Goal: Information Seeking & Learning: Learn about a topic

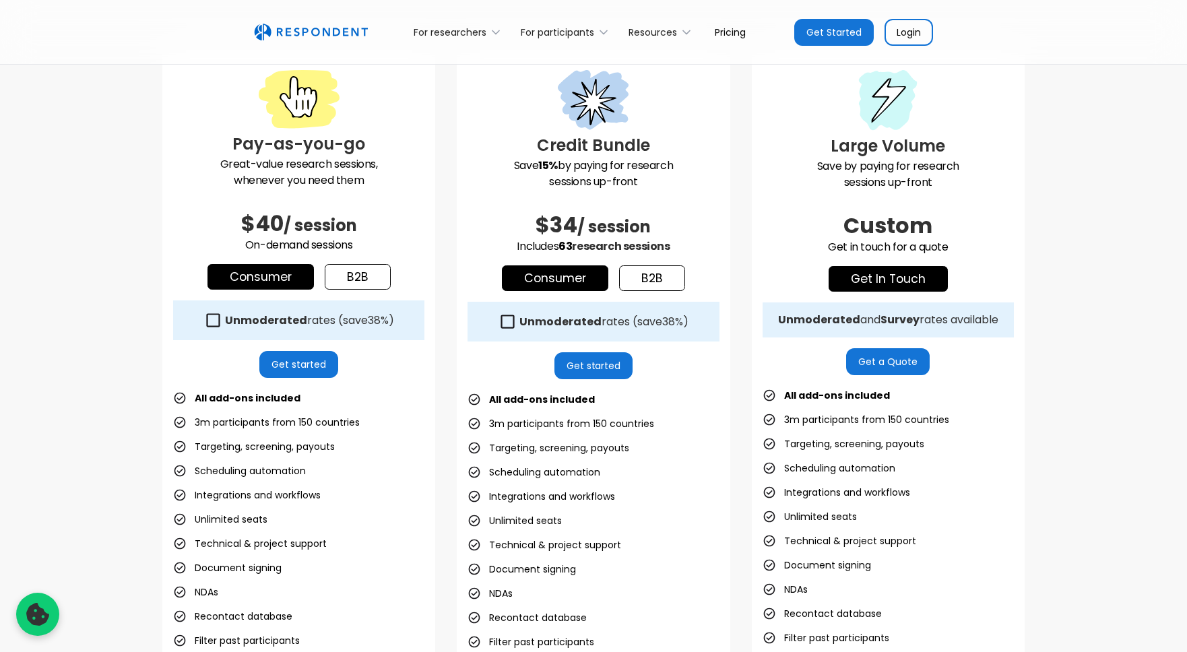
scroll to position [385, 0]
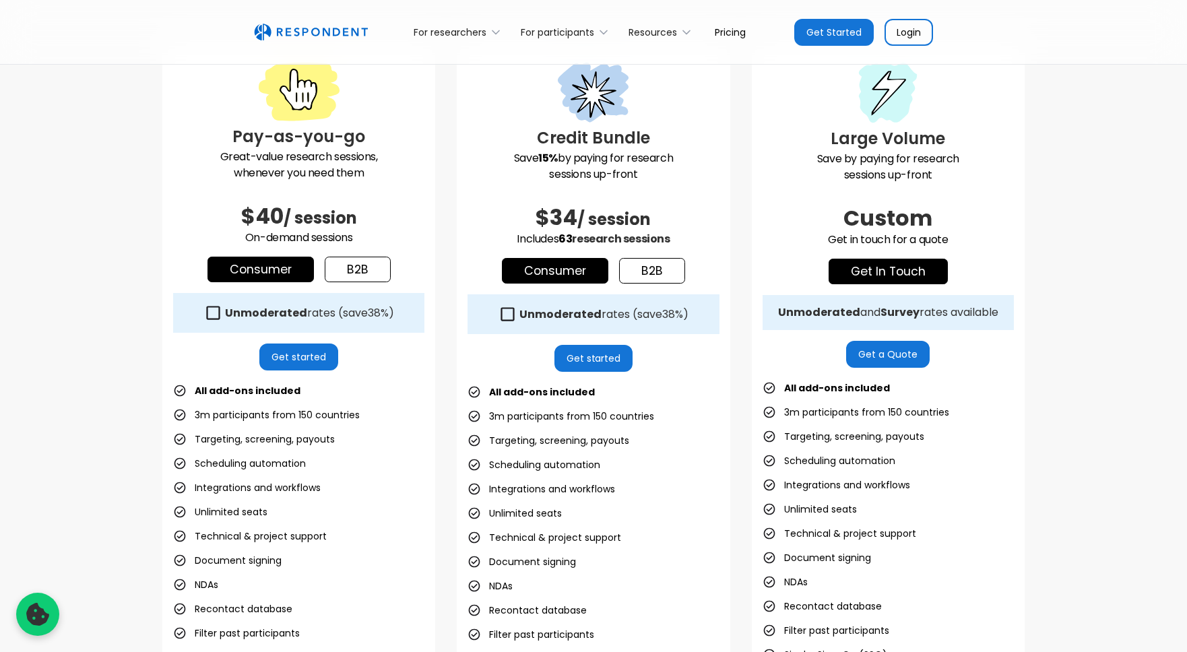
click at [228, 319] on strong "Unmoderated" at bounding box center [266, 312] width 82 height 15
click at [249, 312] on strong "Unmoderated" at bounding box center [266, 312] width 82 height 15
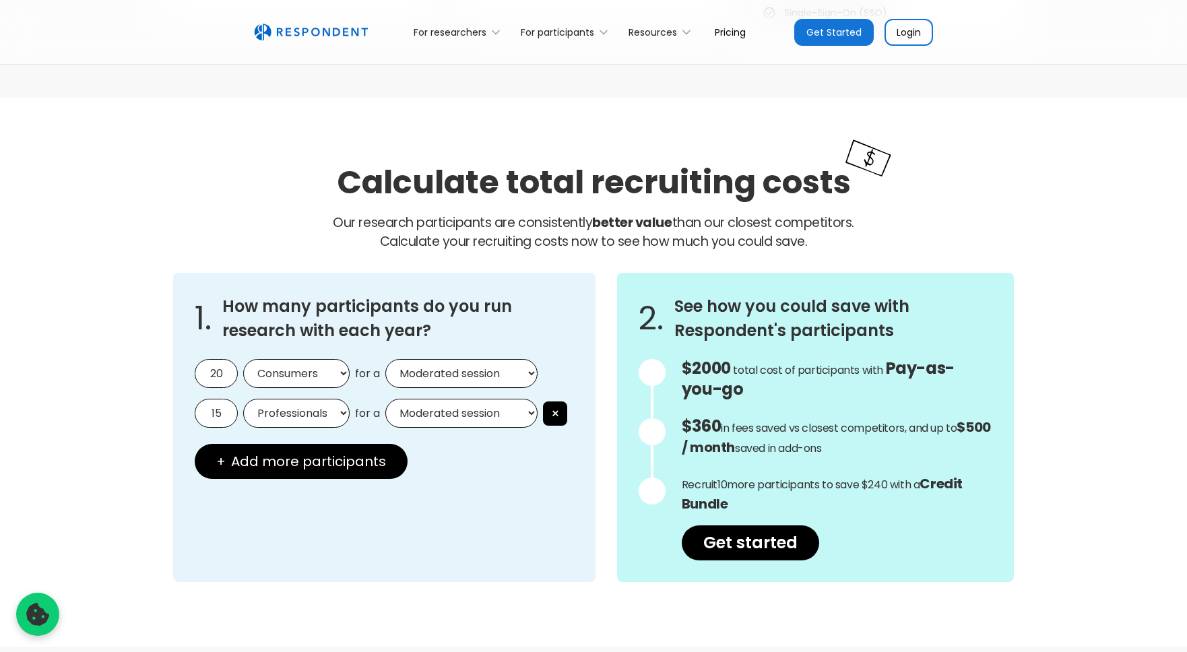
scroll to position [1032, 0]
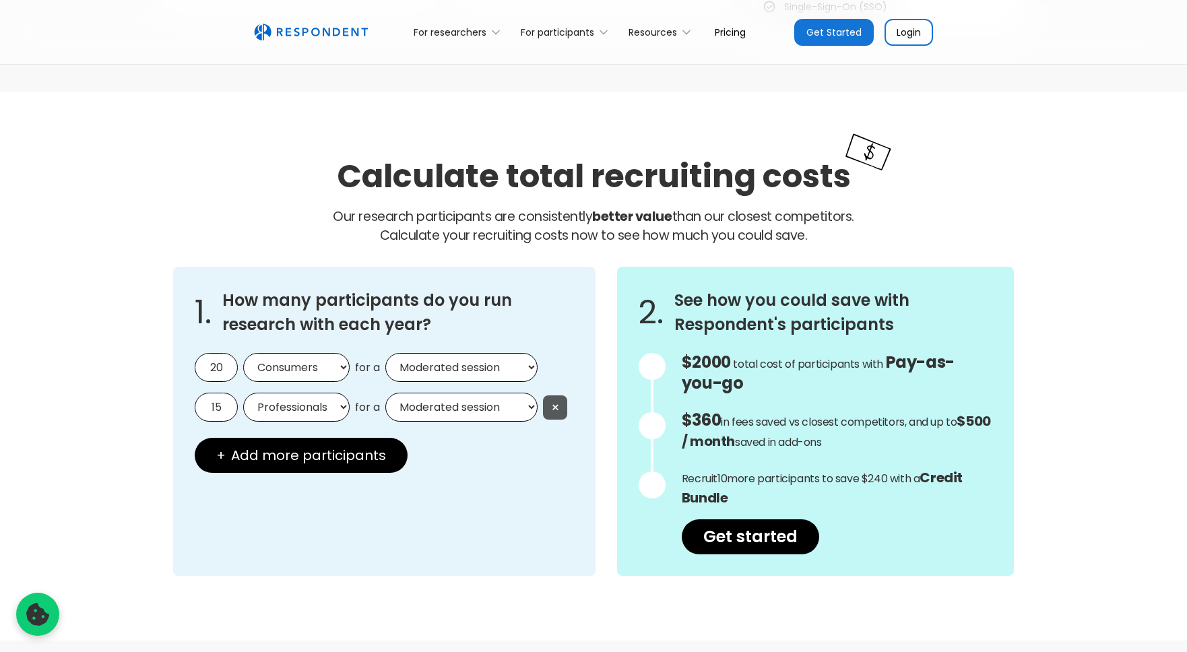
click at [552, 405] on button "×" at bounding box center [555, 407] width 24 height 24
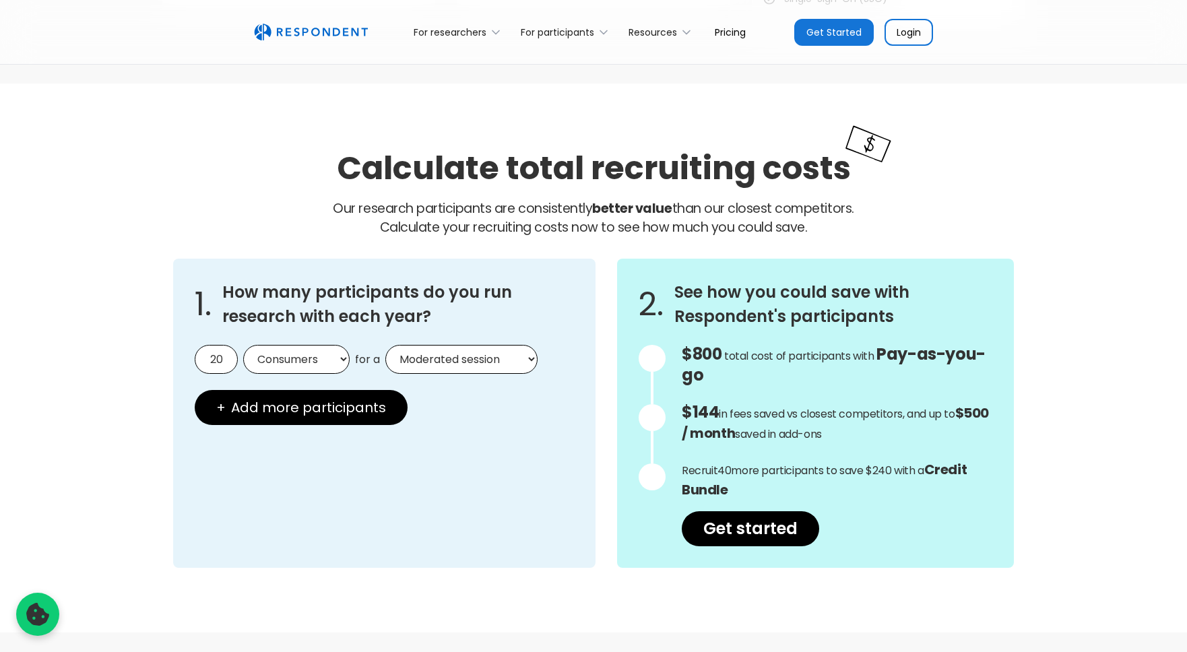
scroll to position [1088, 0]
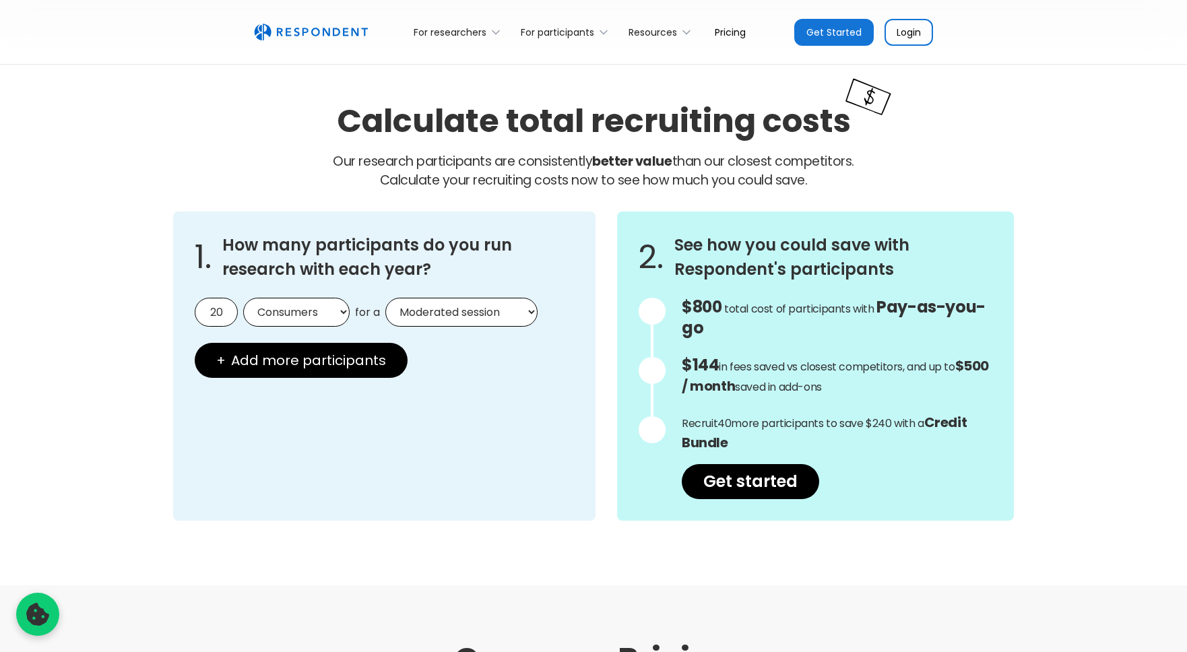
click at [224, 310] on input "20" at bounding box center [216, 312] width 43 height 29
click at [214, 311] on input "20" at bounding box center [216, 312] width 43 height 29
click at [617, 319] on div "2. See how you could save with Respondent's participants $800 Get in touch for …" at bounding box center [815, 365] width 397 height 309
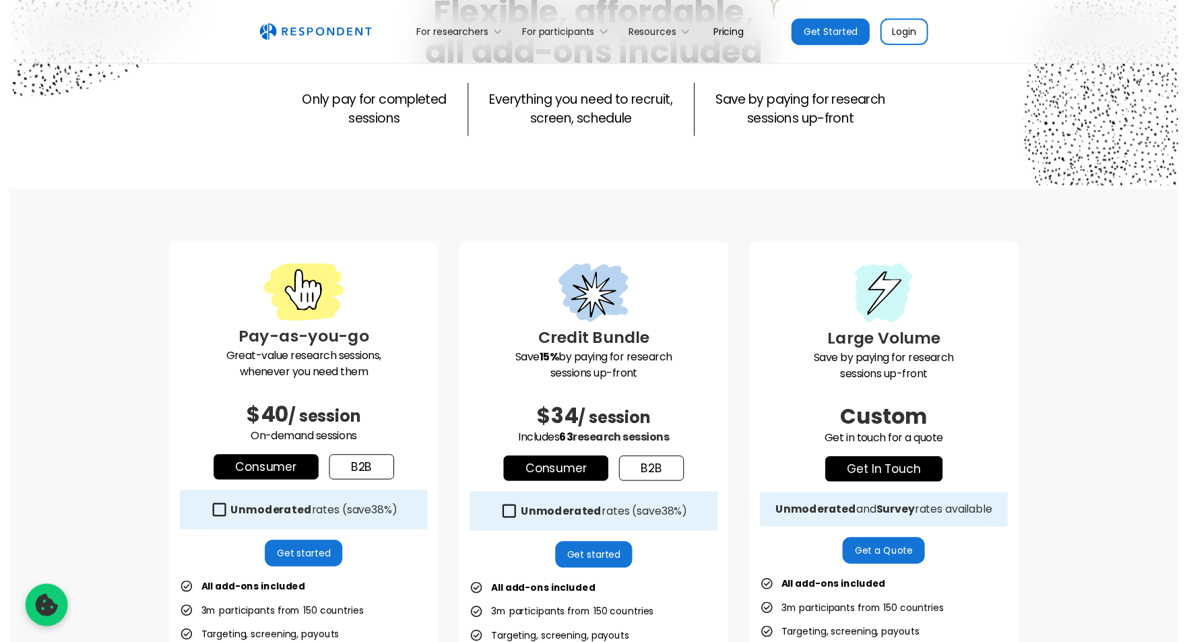
scroll to position [0, 0]
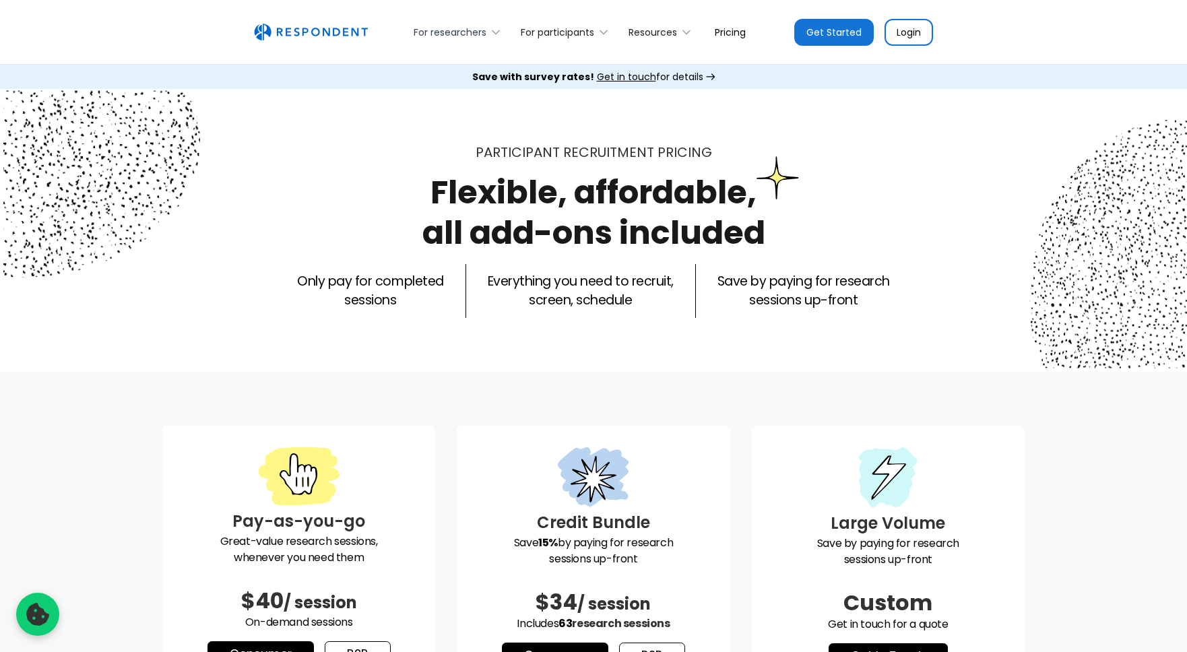
click at [468, 33] on div "For researchers" at bounding box center [450, 32] width 73 height 13
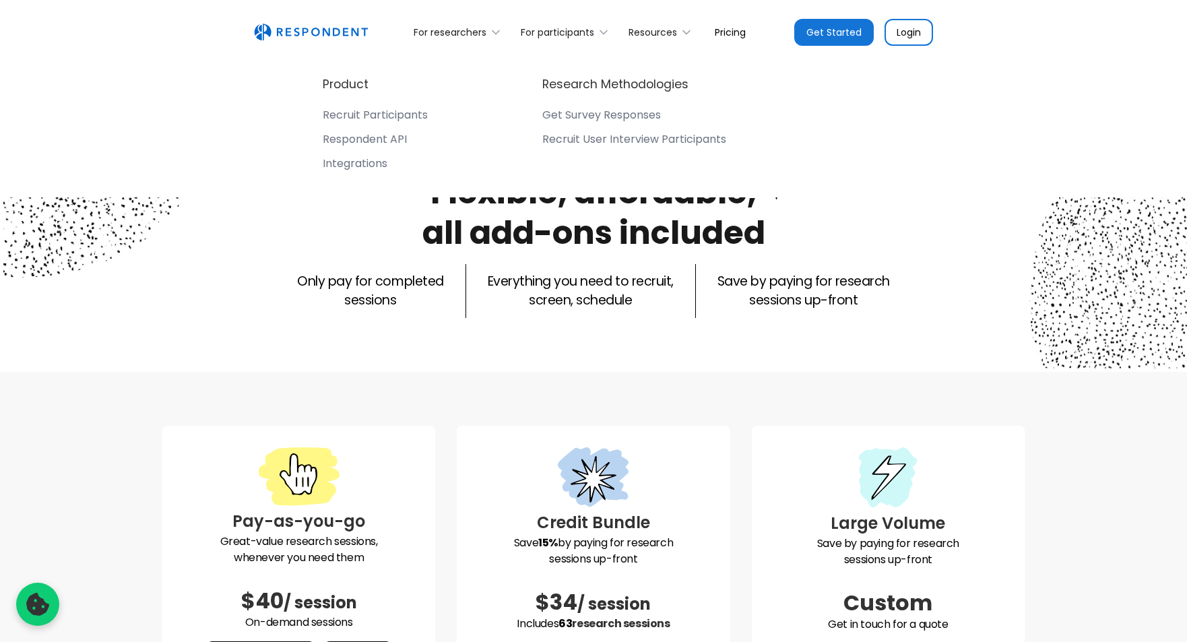
click at [389, 112] on div "Recruit Participants" at bounding box center [375, 114] width 105 height 13
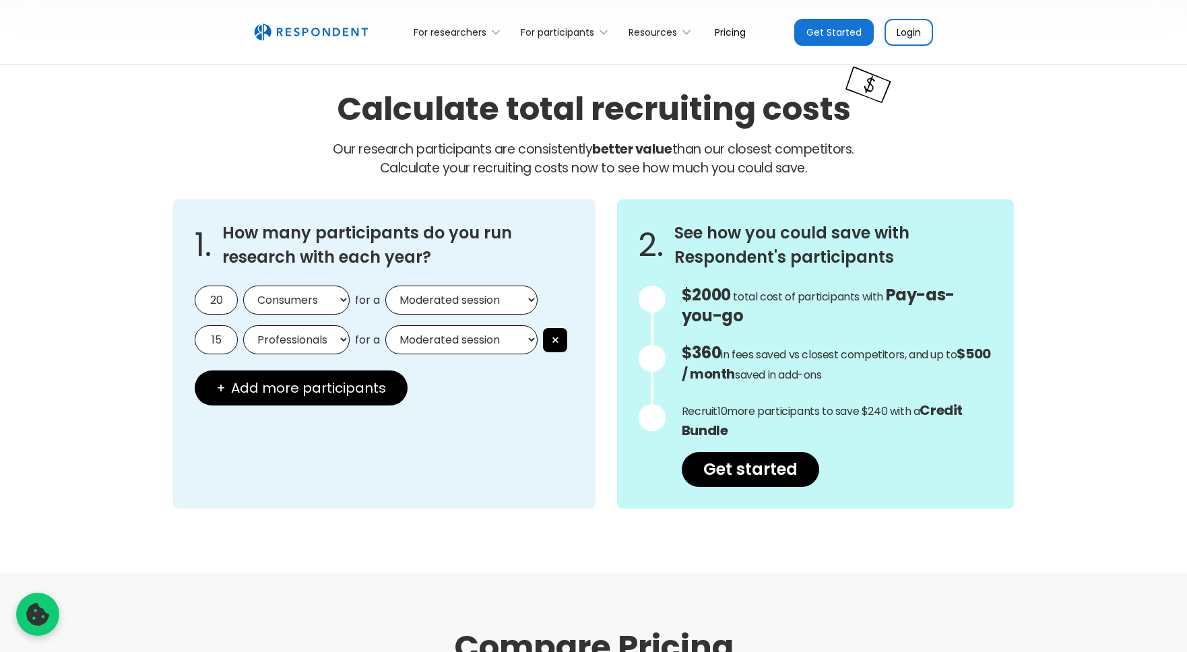
scroll to position [1102, 0]
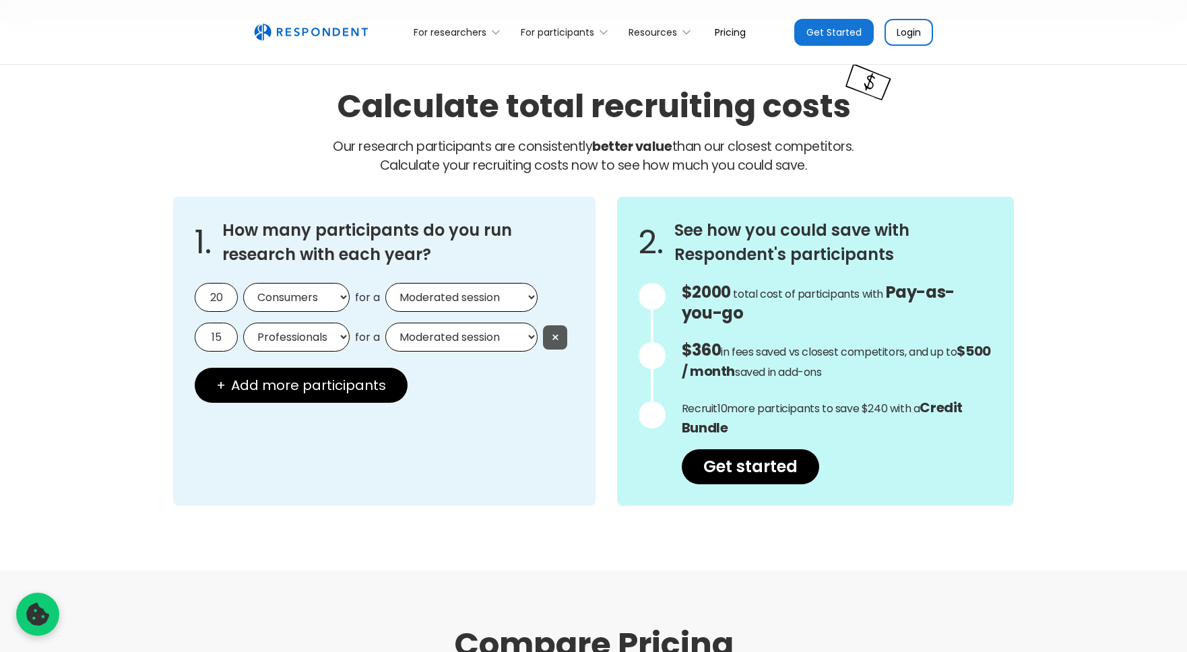
click at [553, 343] on button "×" at bounding box center [555, 337] width 24 height 24
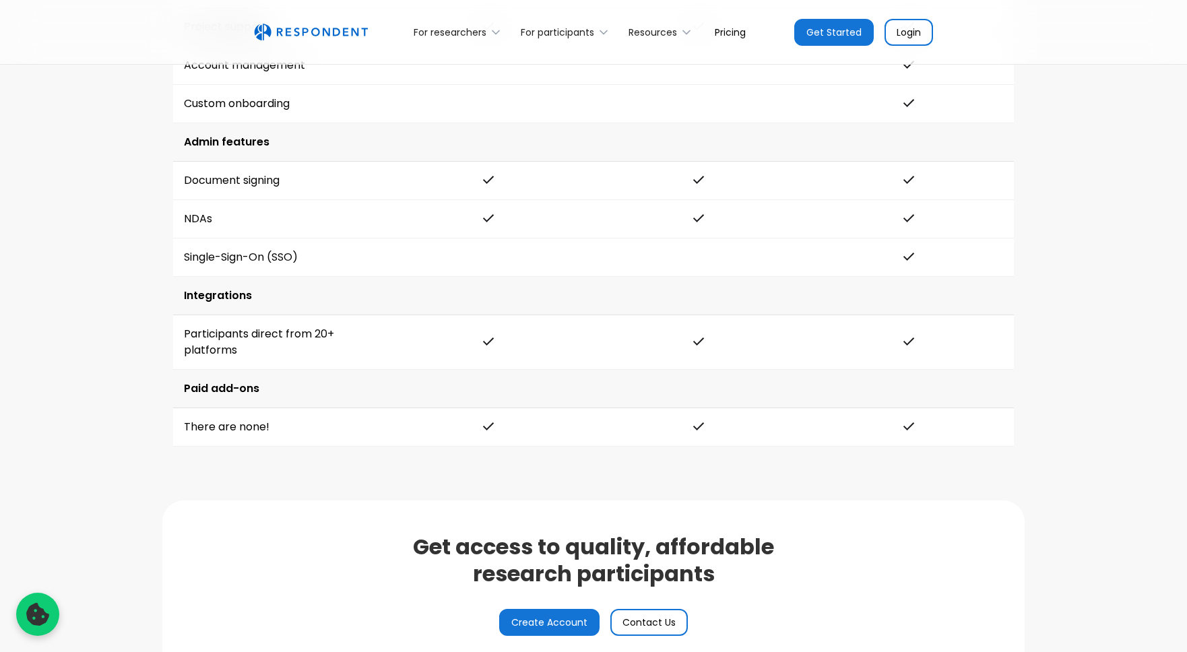
scroll to position [3184, 0]
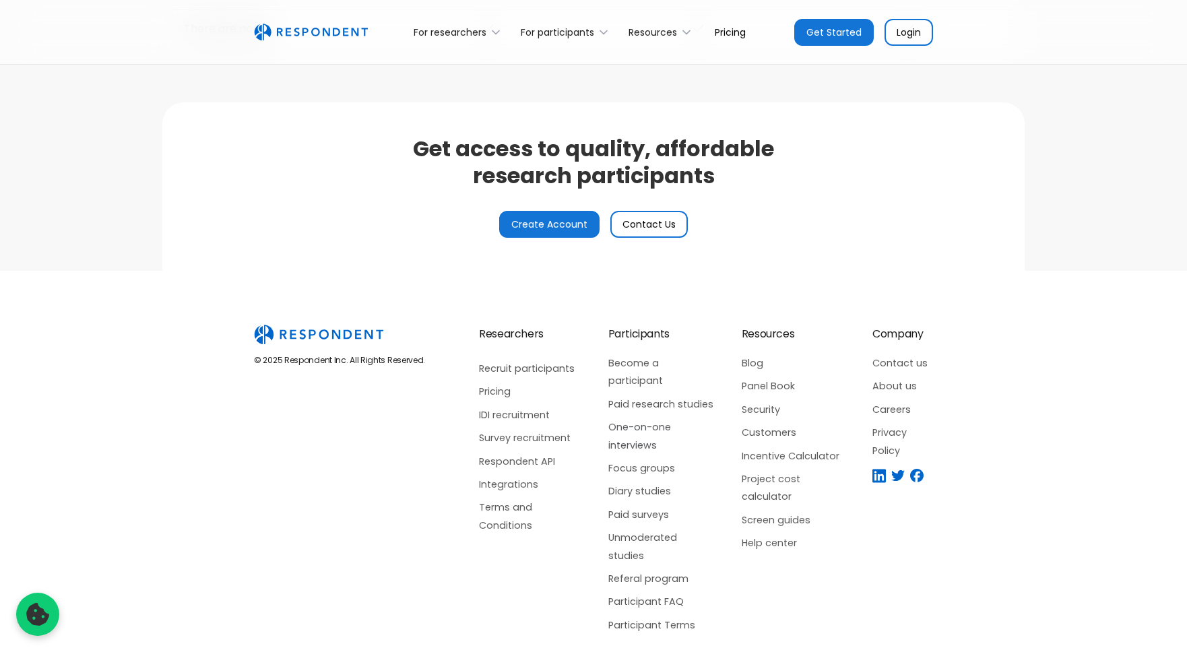
click at [616, 418] on link "One-on-one interviews" at bounding box center [661, 436] width 106 height 36
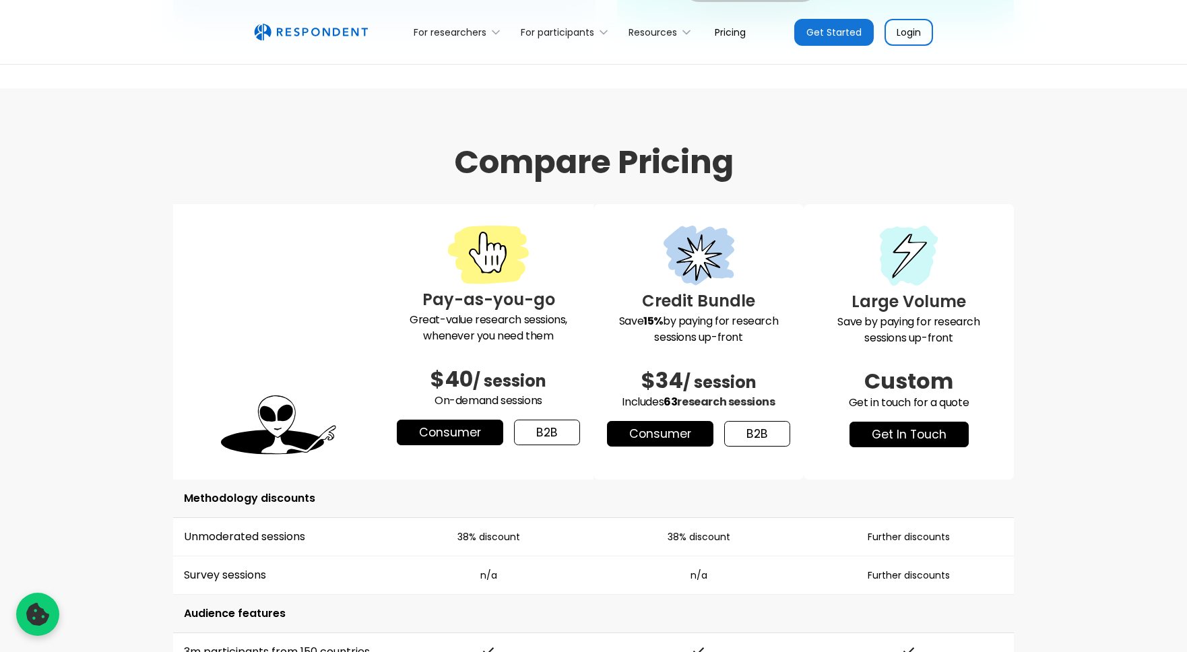
scroll to position [754, 0]
